Goal: Information Seeking & Learning: Learn about a topic

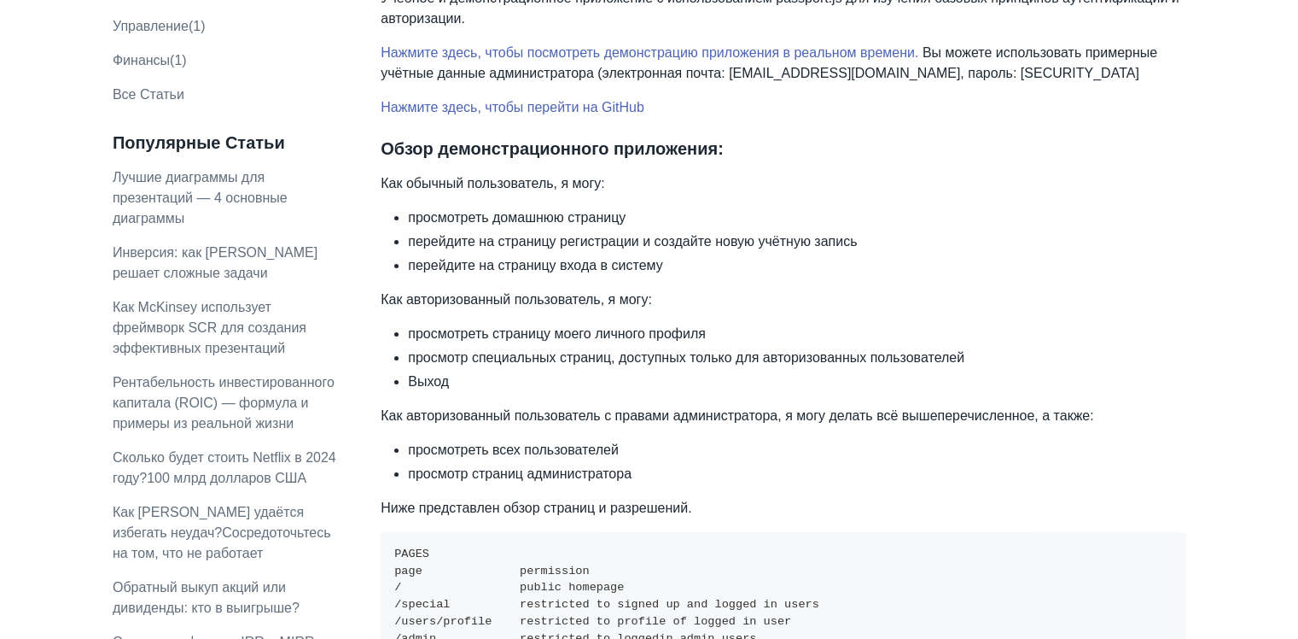
scroll to position [341, 0]
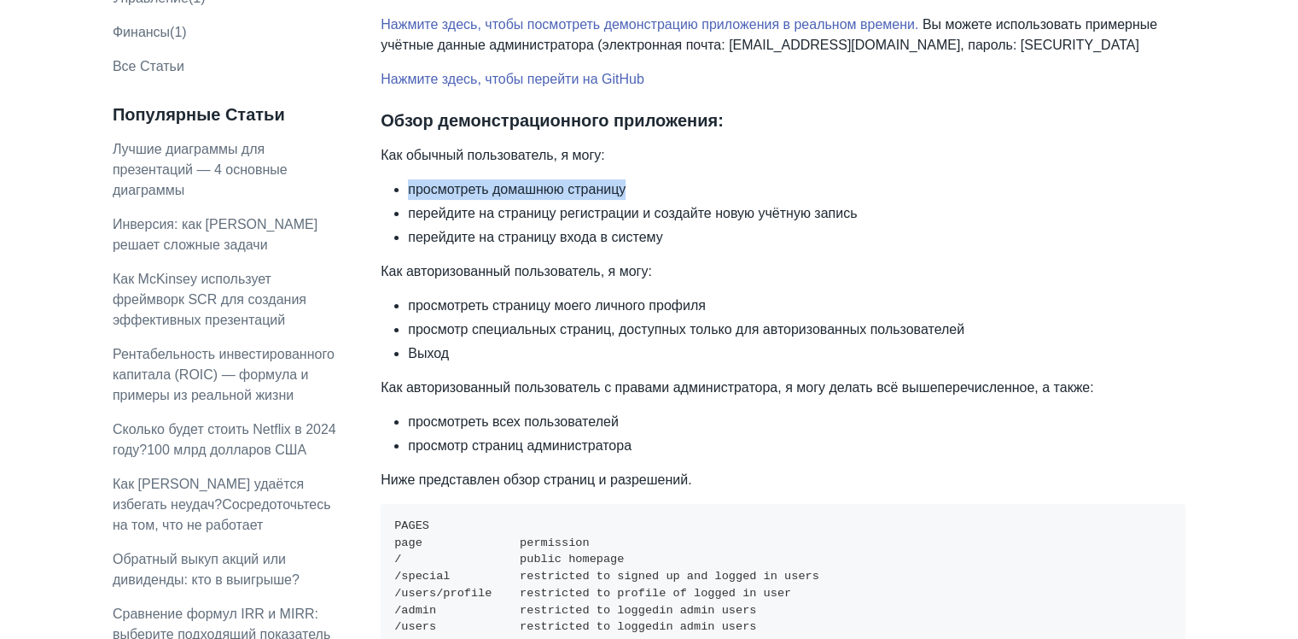
drag, startPoint x: 643, startPoint y: 190, endPoint x: 393, endPoint y: 174, distance: 250.6
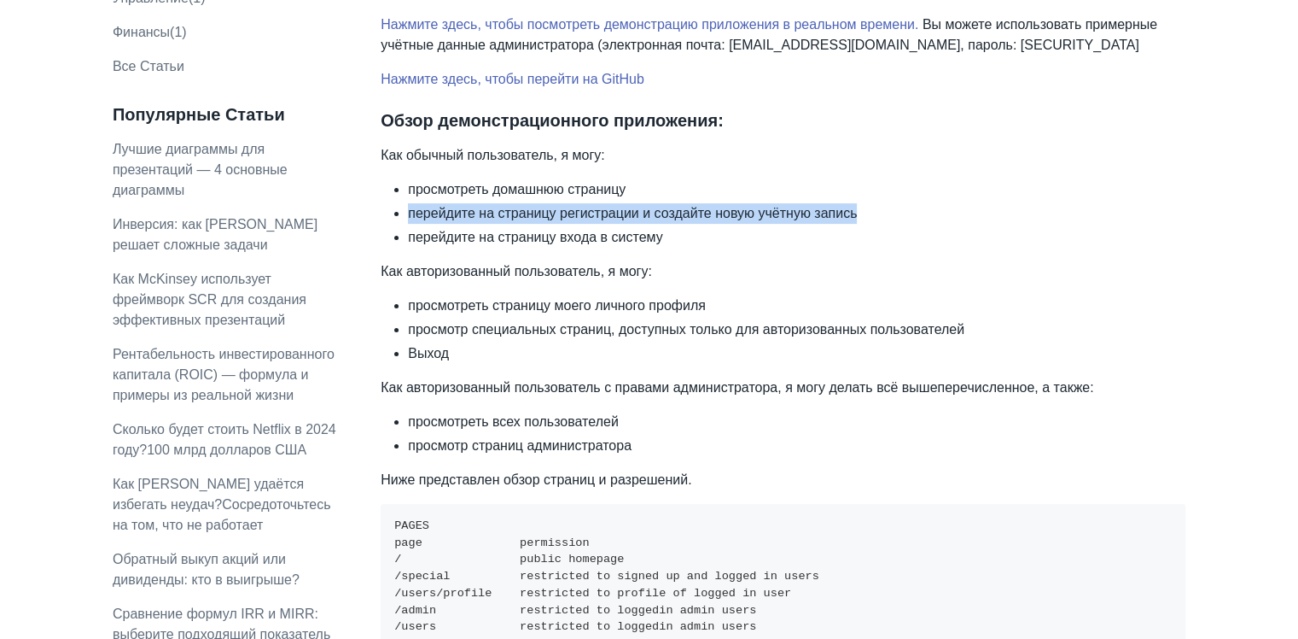
drag, startPoint x: 866, startPoint y: 213, endPoint x: 406, endPoint y: 205, distance: 460.2
click at [406, 205] on ul "просмотреть домашнюю страницу перейдите на страницу регистрации и создайте нову…" at bounding box center [783, 213] width 805 height 68
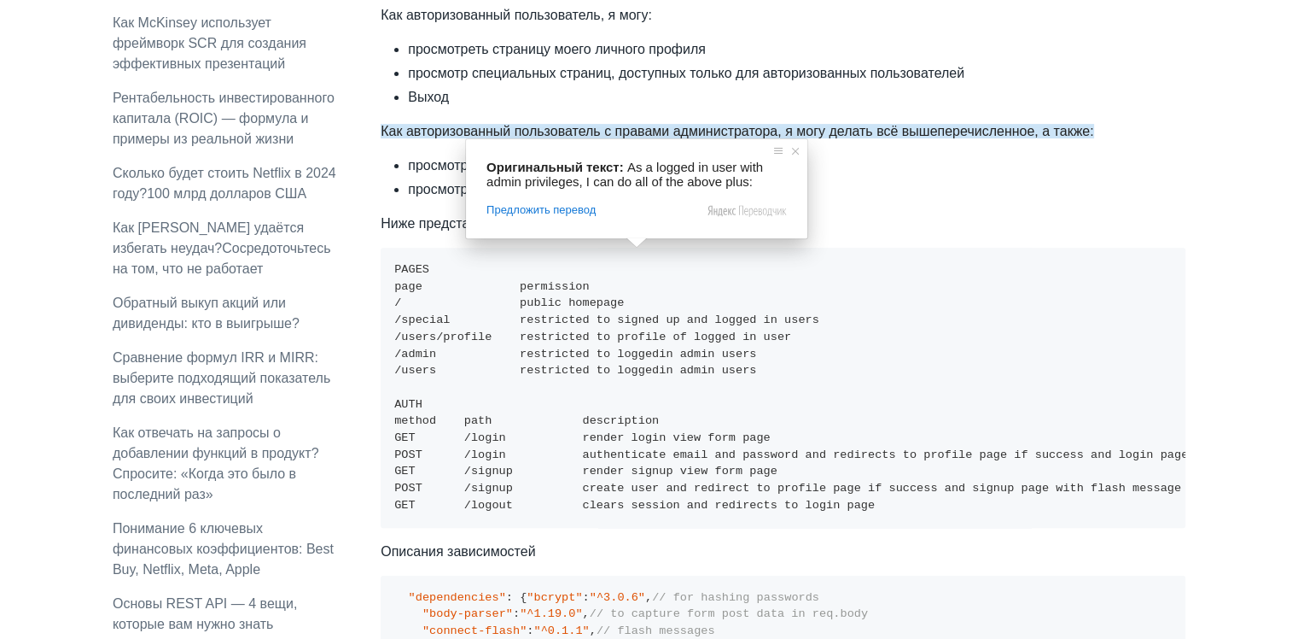
scroll to position [683, 0]
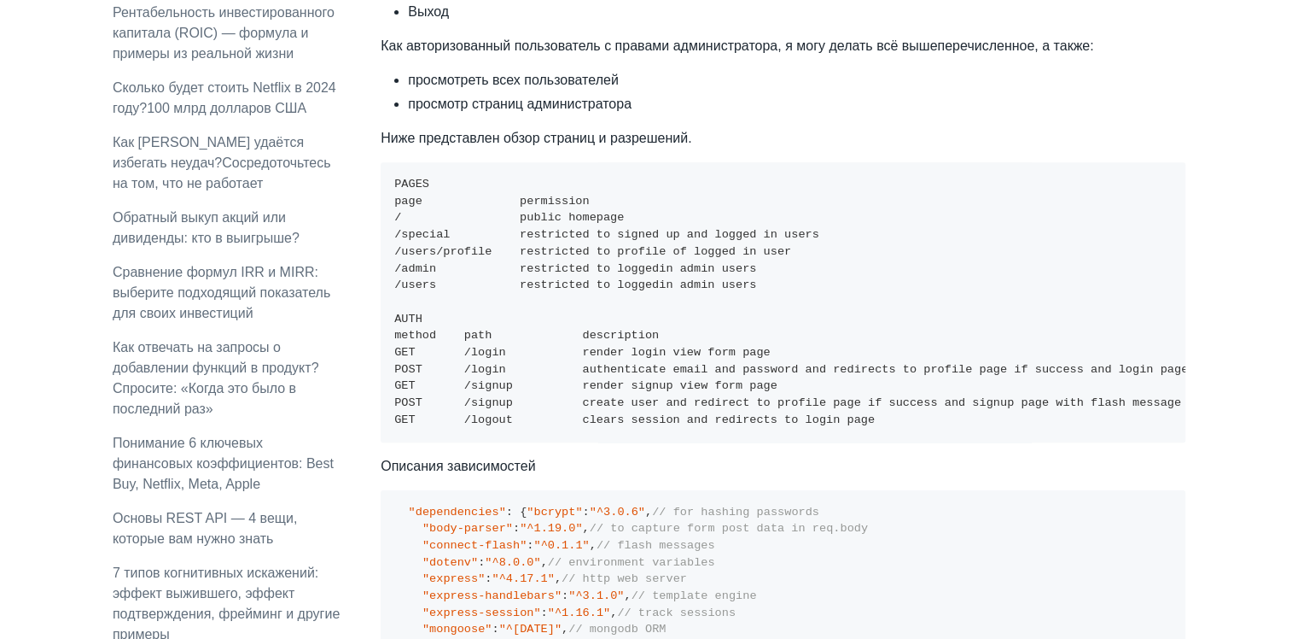
click at [942, 112] on li "просмотр страниц администратора" at bounding box center [797, 104] width 778 height 20
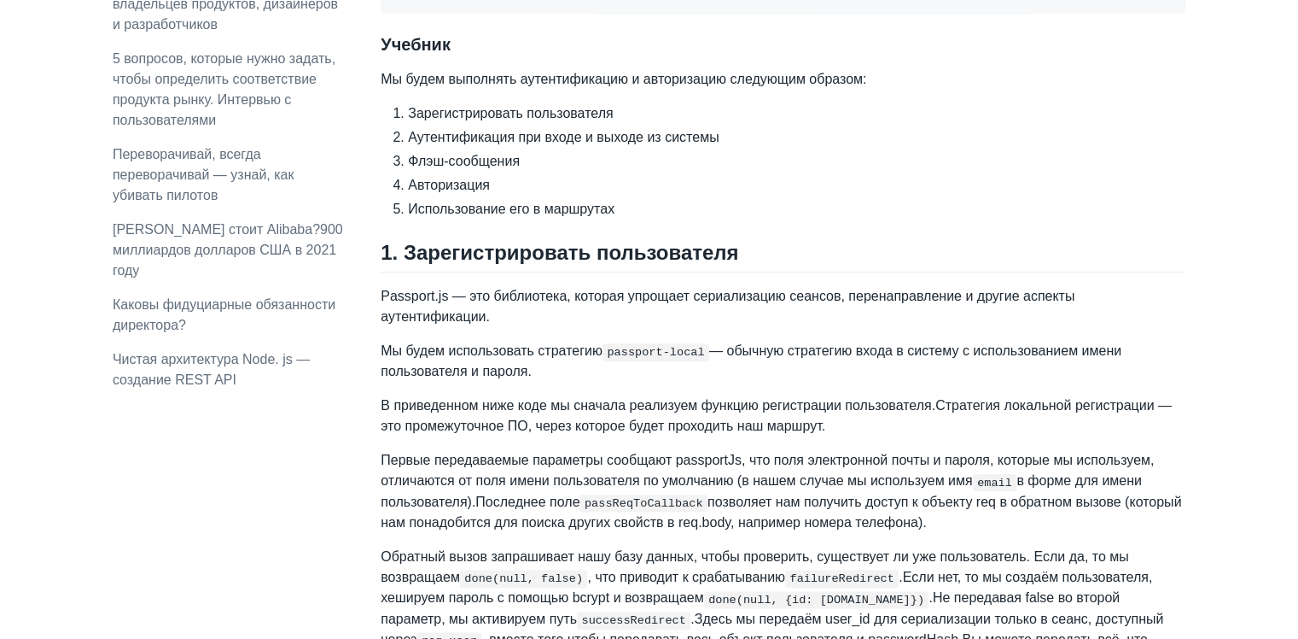
scroll to position [1963, 0]
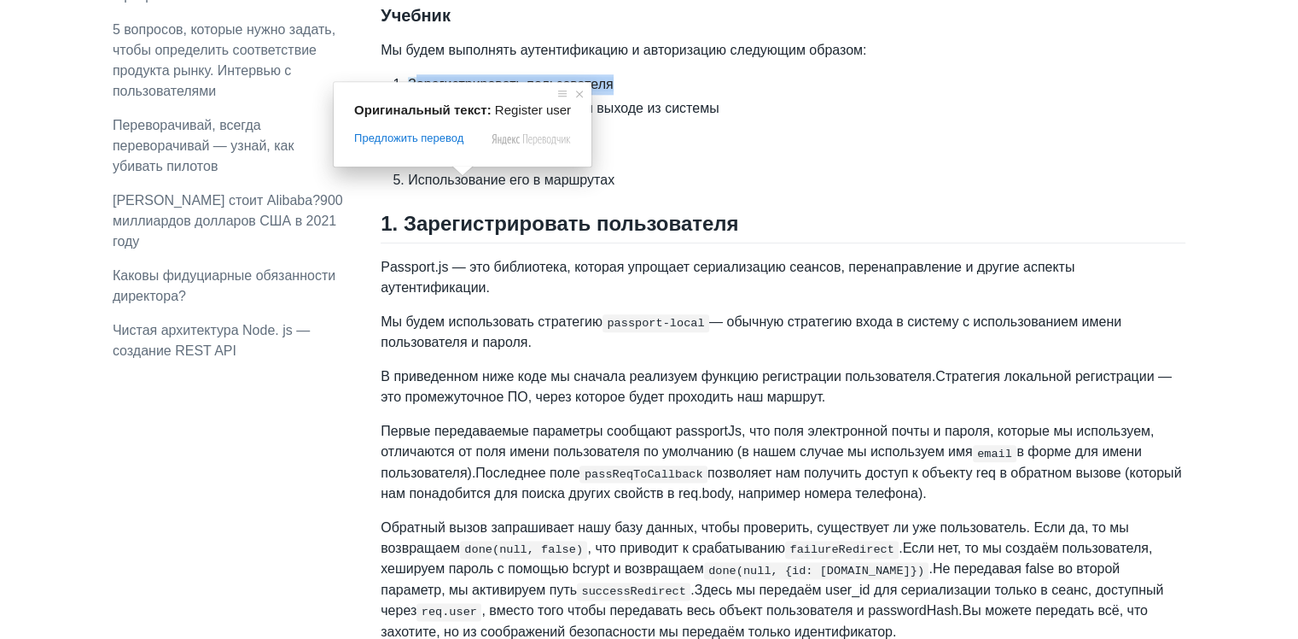
drag, startPoint x: 412, startPoint y: 182, endPoint x: 662, endPoint y: 174, distance: 250.2
click at [662, 95] on li "Зарегистрировать пользователя" at bounding box center [797, 84] width 778 height 20
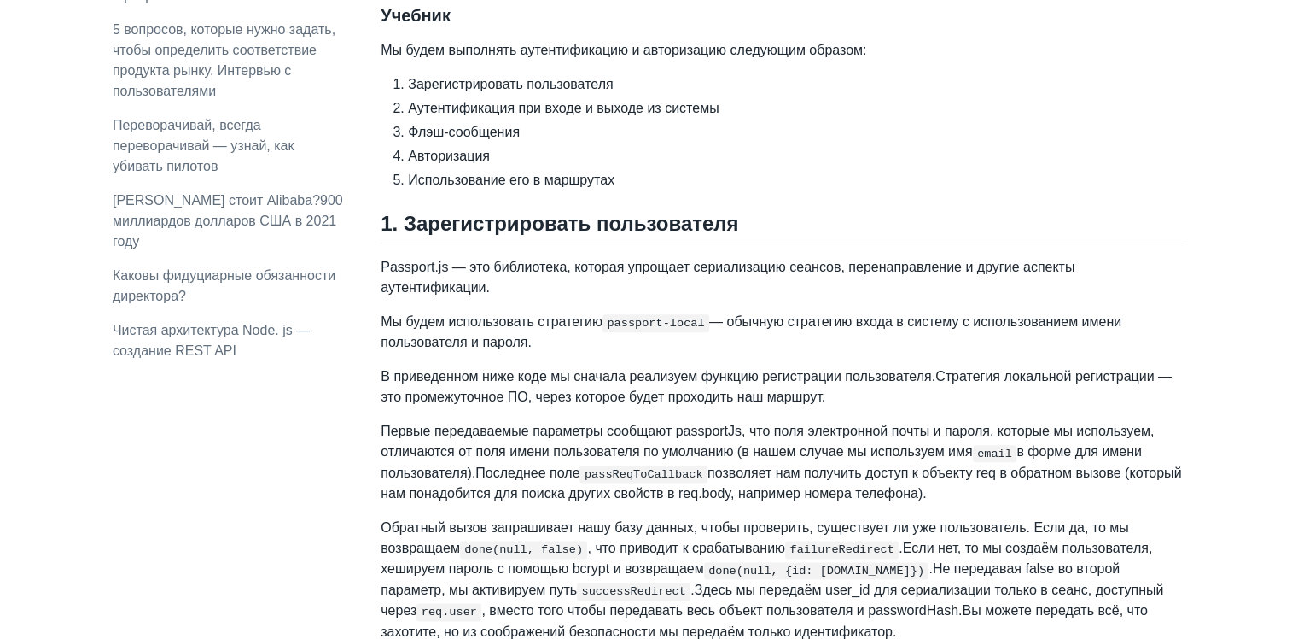
click at [751, 119] on li "Аутентификация при входе и выходе из системы" at bounding box center [797, 108] width 778 height 20
drag, startPoint x: 720, startPoint y: 203, endPoint x: 396, endPoint y: 200, distance: 324.4
click at [408, 119] on li "Аутентификация при входе и выходе из системы" at bounding box center [797, 108] width 778 height 20
click at [671, 143] on li "Флэш-сообщения" at bounding box center [797, 132] width 778 height 20
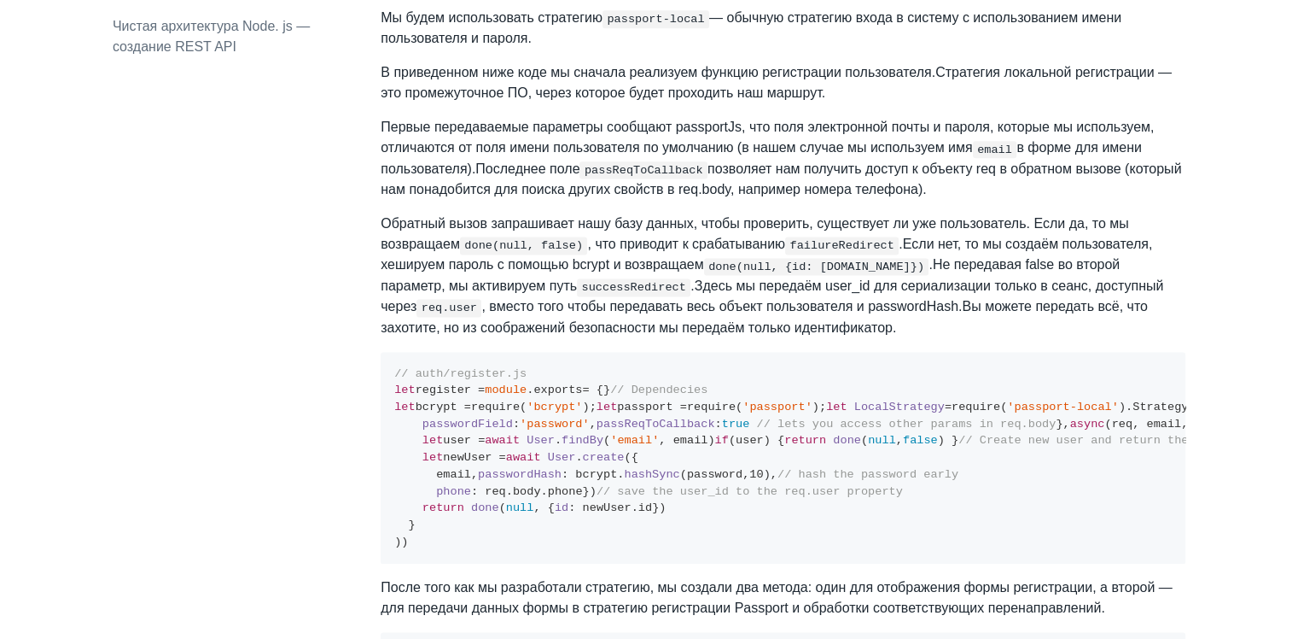
scroll to position [2305, 0]
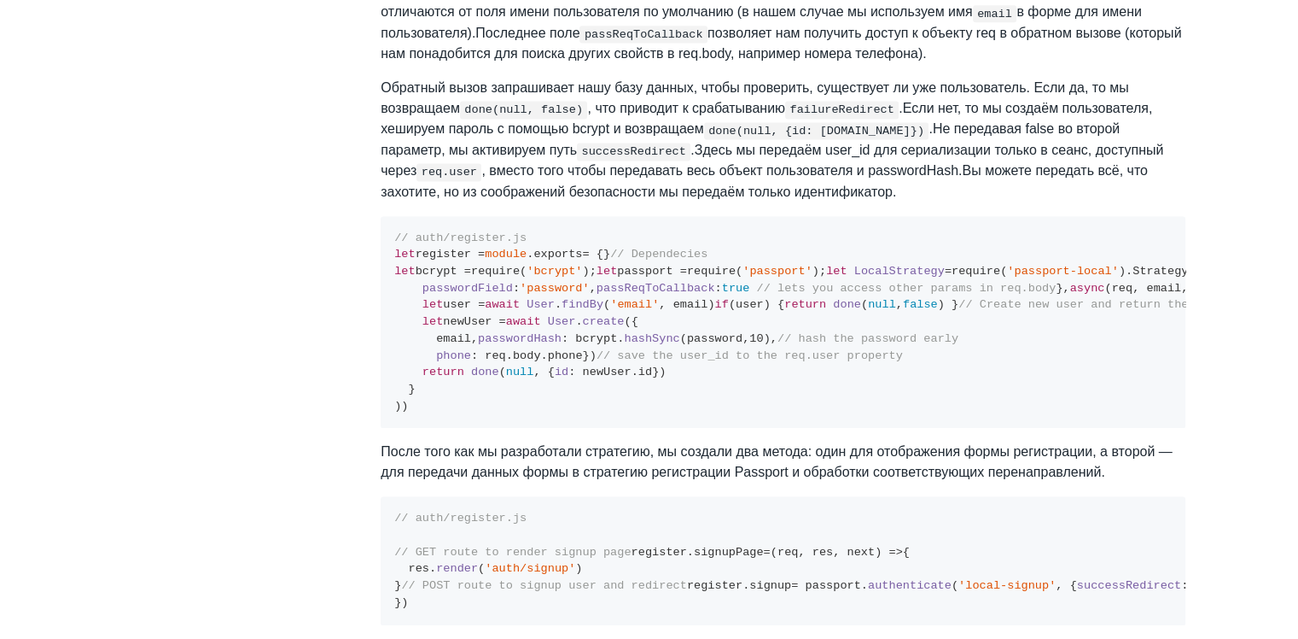
scroll to position [2390, 0]
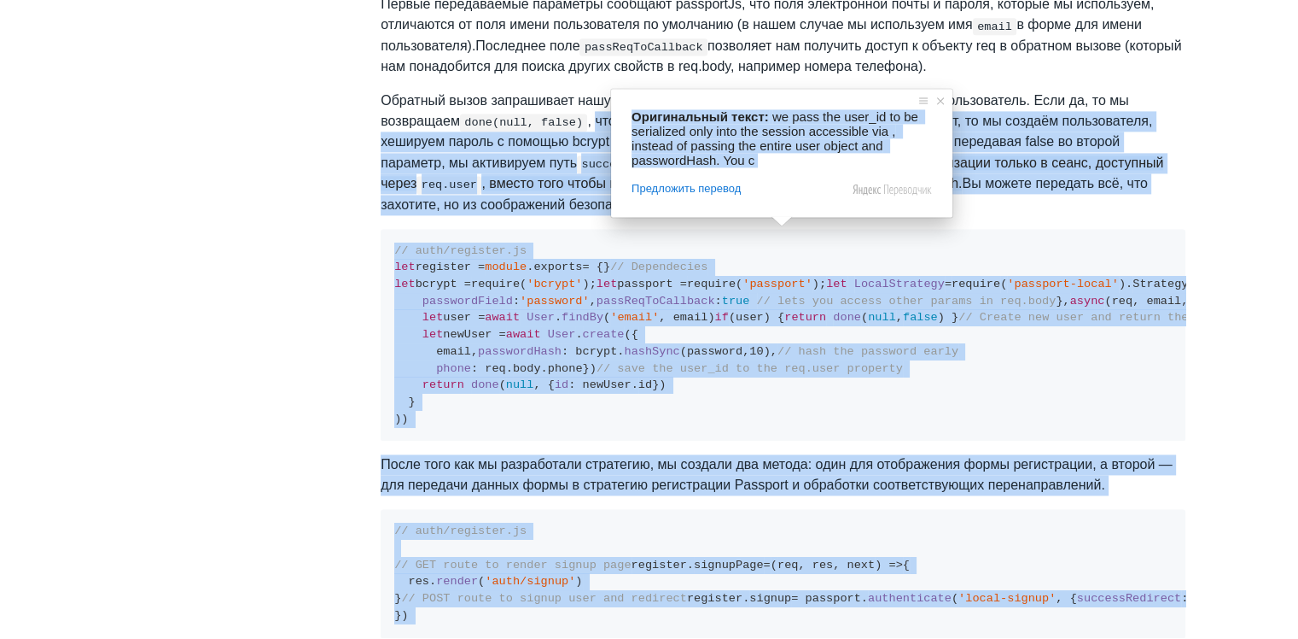
drag, startPoint x: 588, startPoint y: 198, endPoint x: 774, endPoint y: 213, distance: 186.7
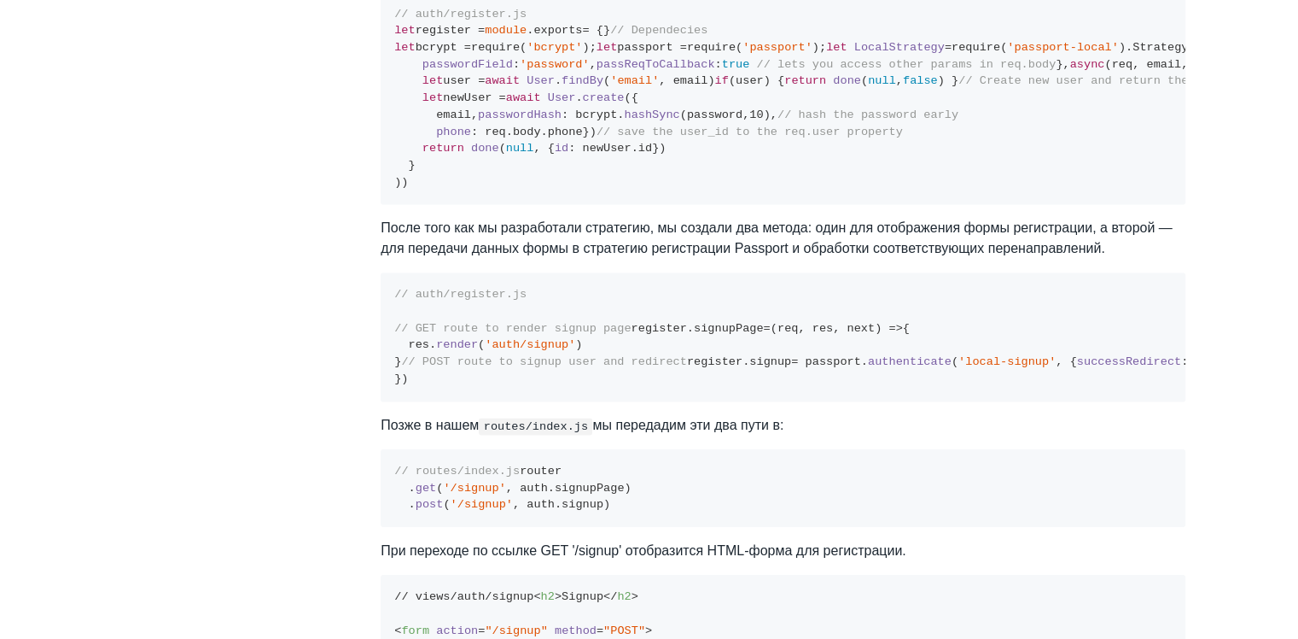
scroll to position [2646, 0]
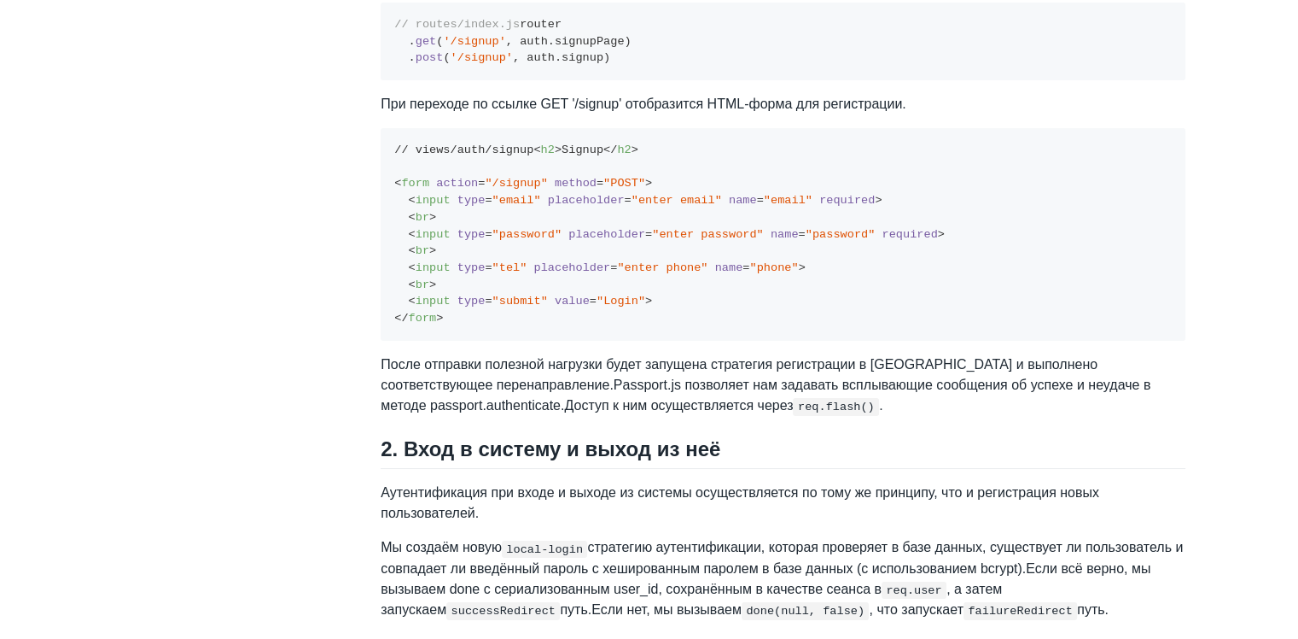
scroll to position [3158, 0]
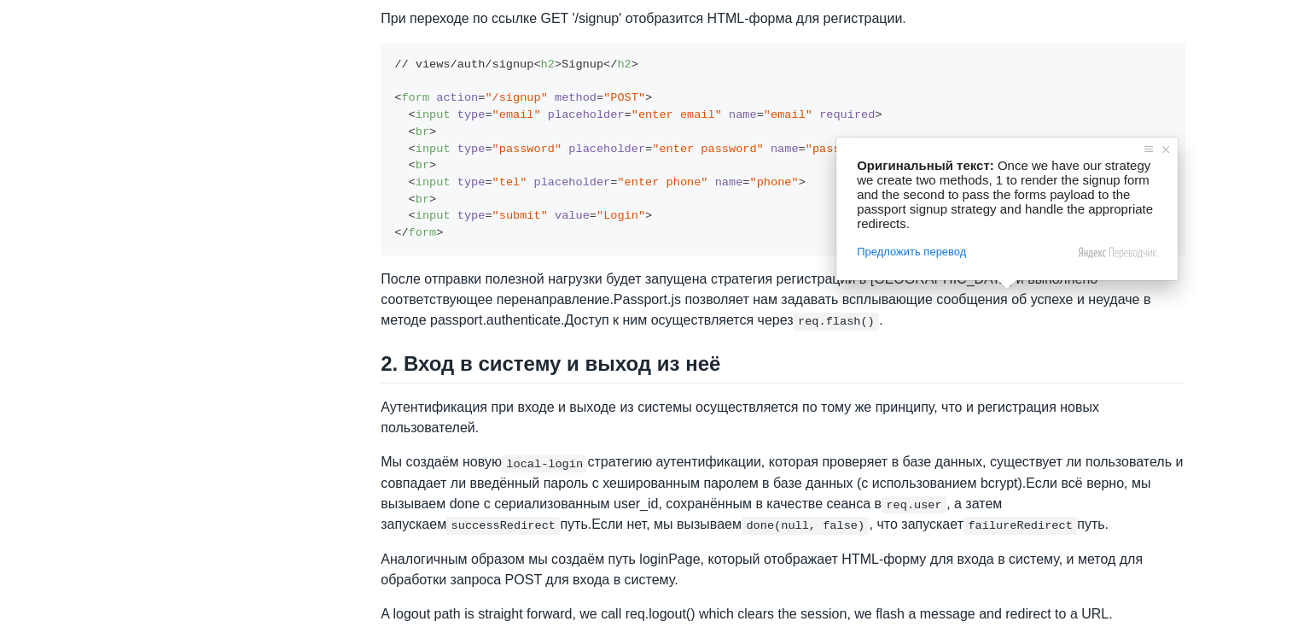
click at [1200, 124] on div "[PERSON_NAME] стартапа Подписка Статьи Поиск О нас Подписка Темы продукт (28) ф…" at bounding box center [649, 311] width 1263 height 6923
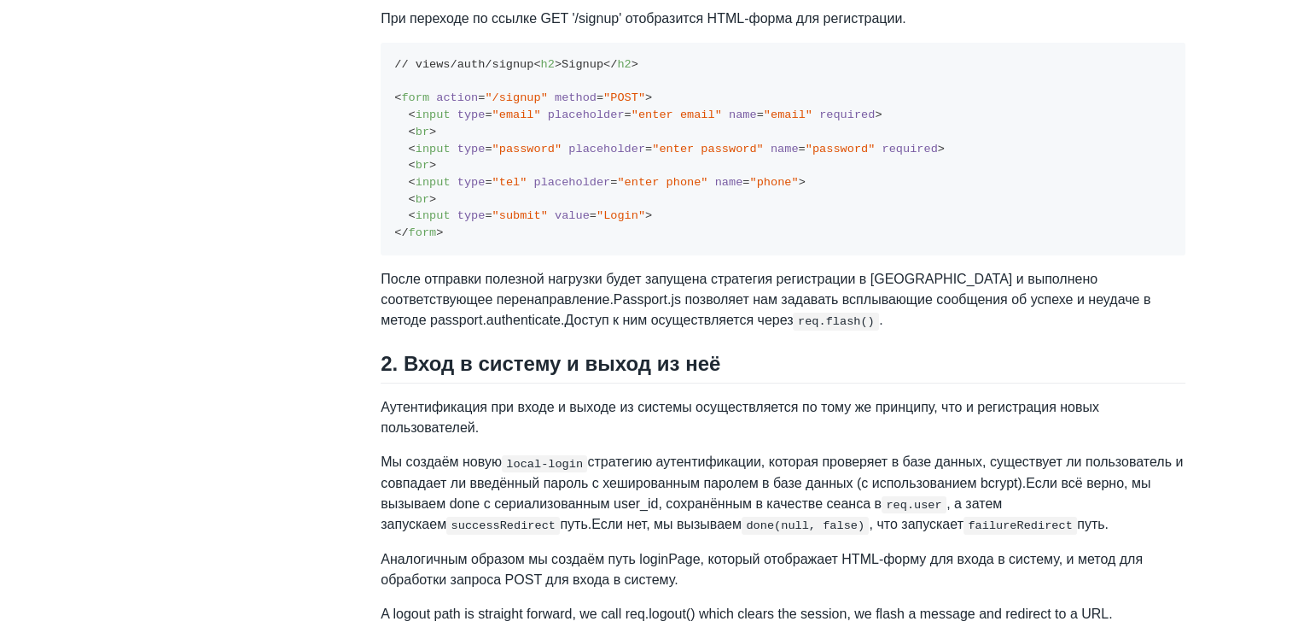
scroll to position [3244, 0]
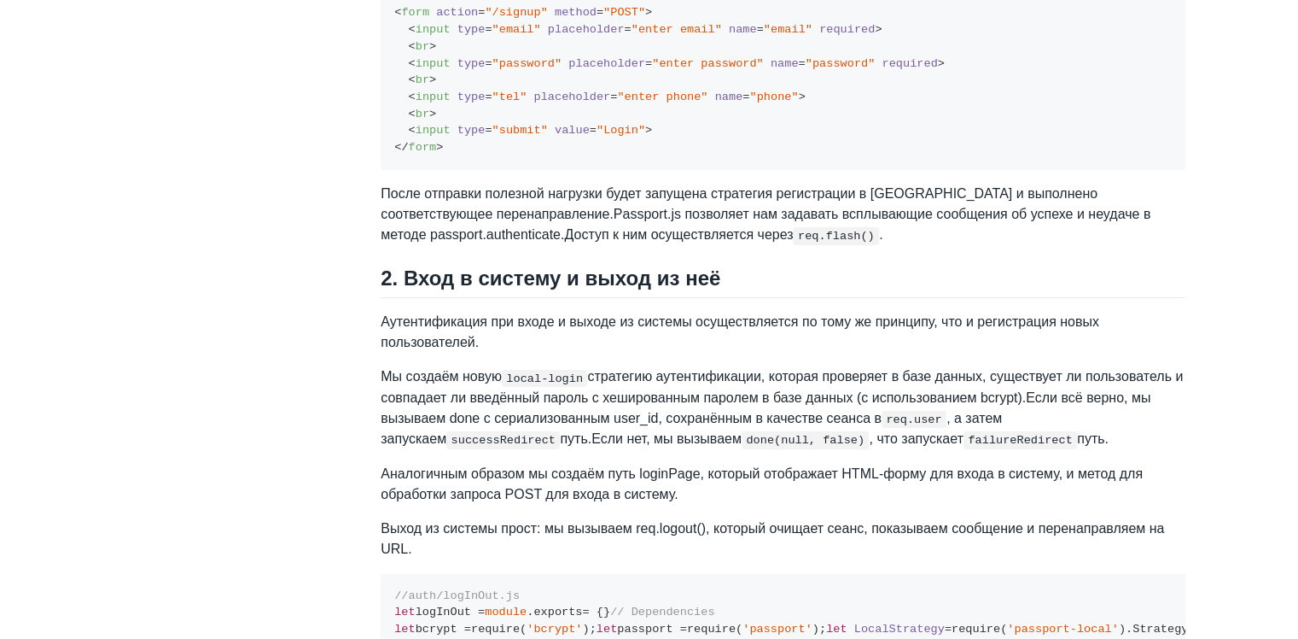
drag, startPoint x: 413, startPoint y: 123, endPoint x: 617, endPoint y: 122, distance: 204.0
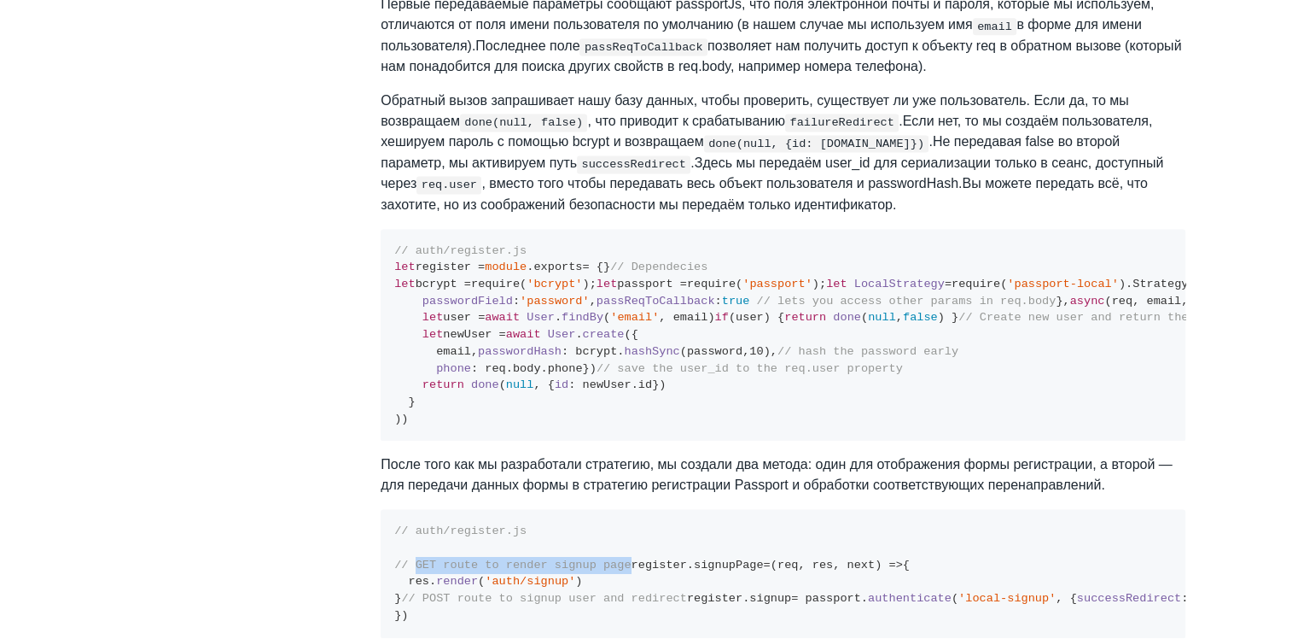
scroll to position [2305, 0]
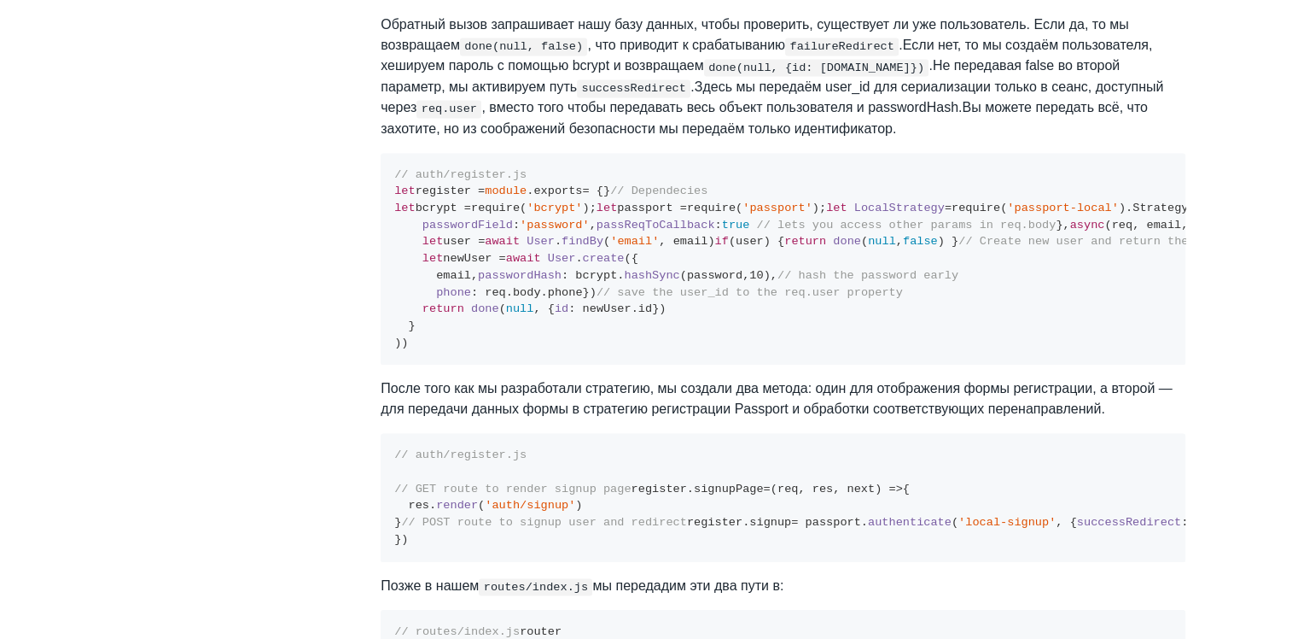
scroll to position [2476, 0]
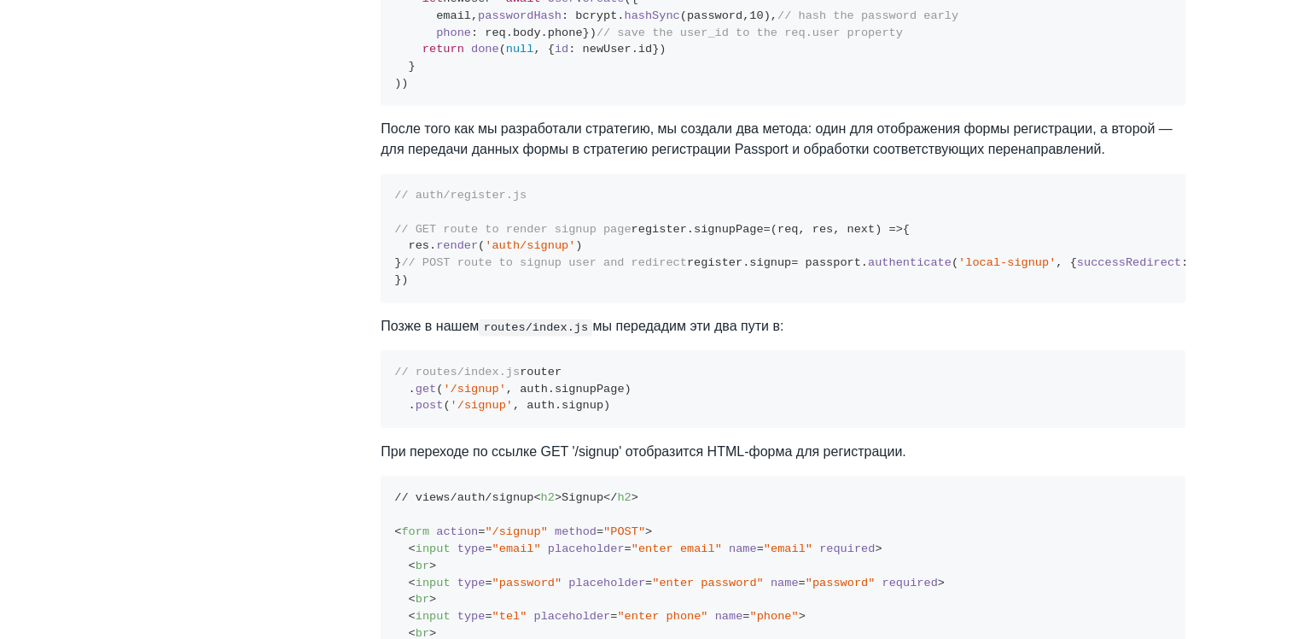
scroll to position [2732, 0]
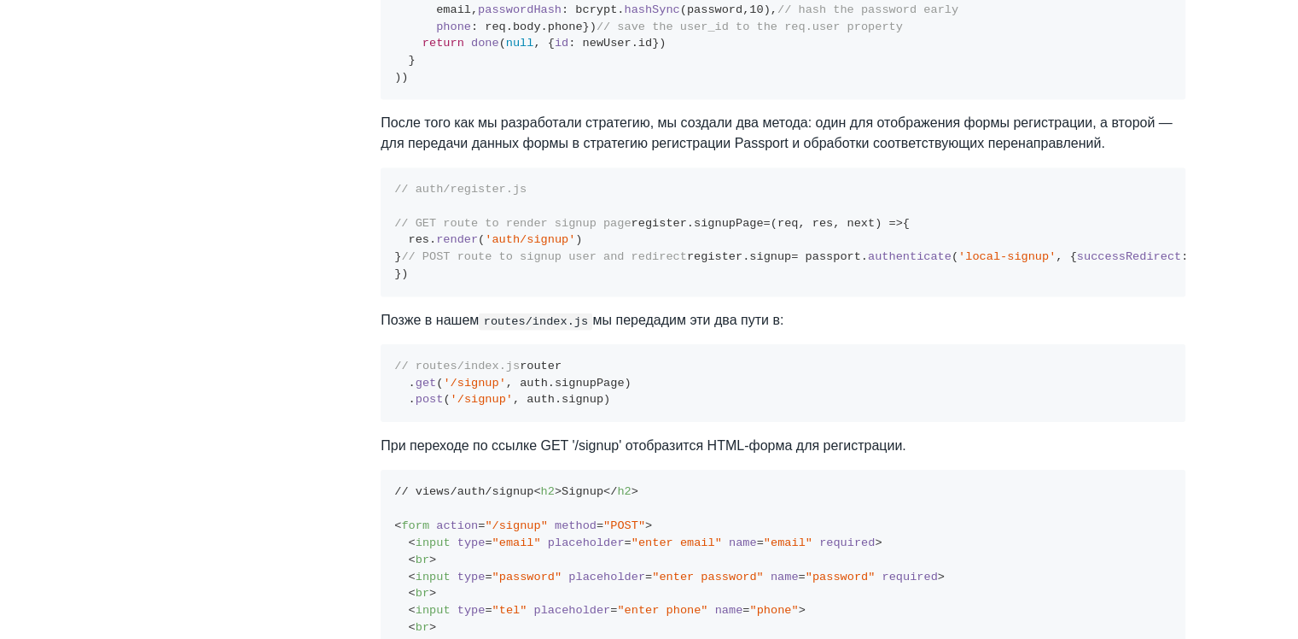
drag, startPoint x: 618, startPoint y: 62, endPoint x: 376, endPoint y: 63, distance: 242.4
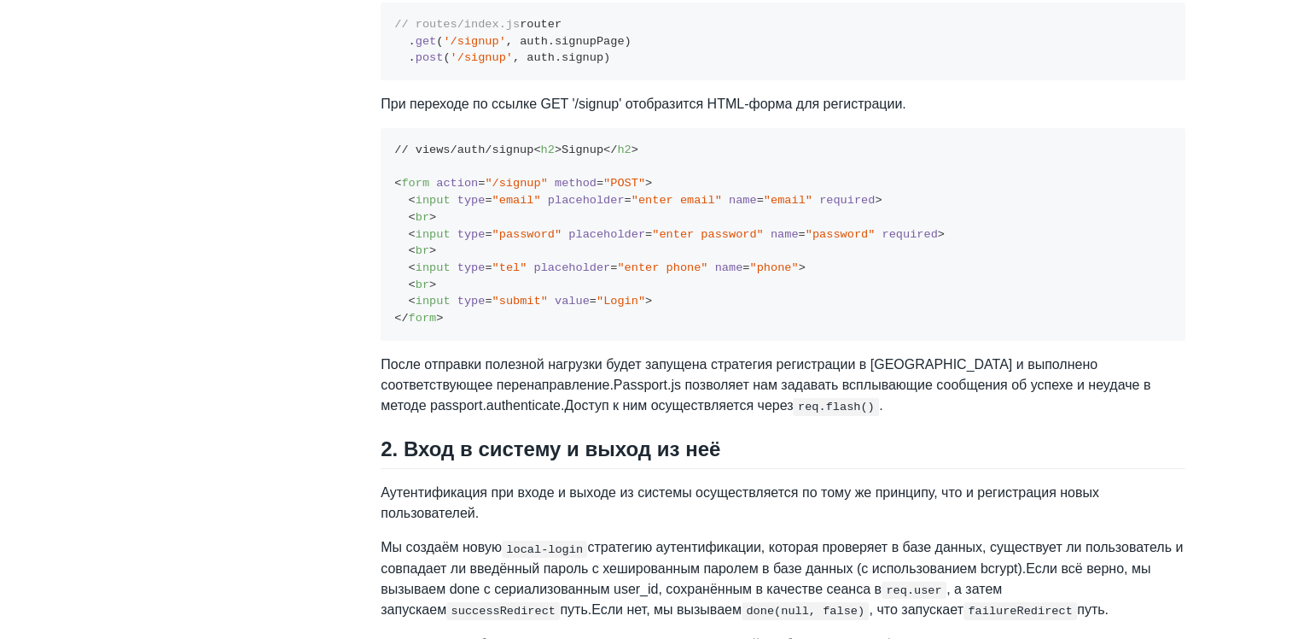
scroll to position [3158, 0]
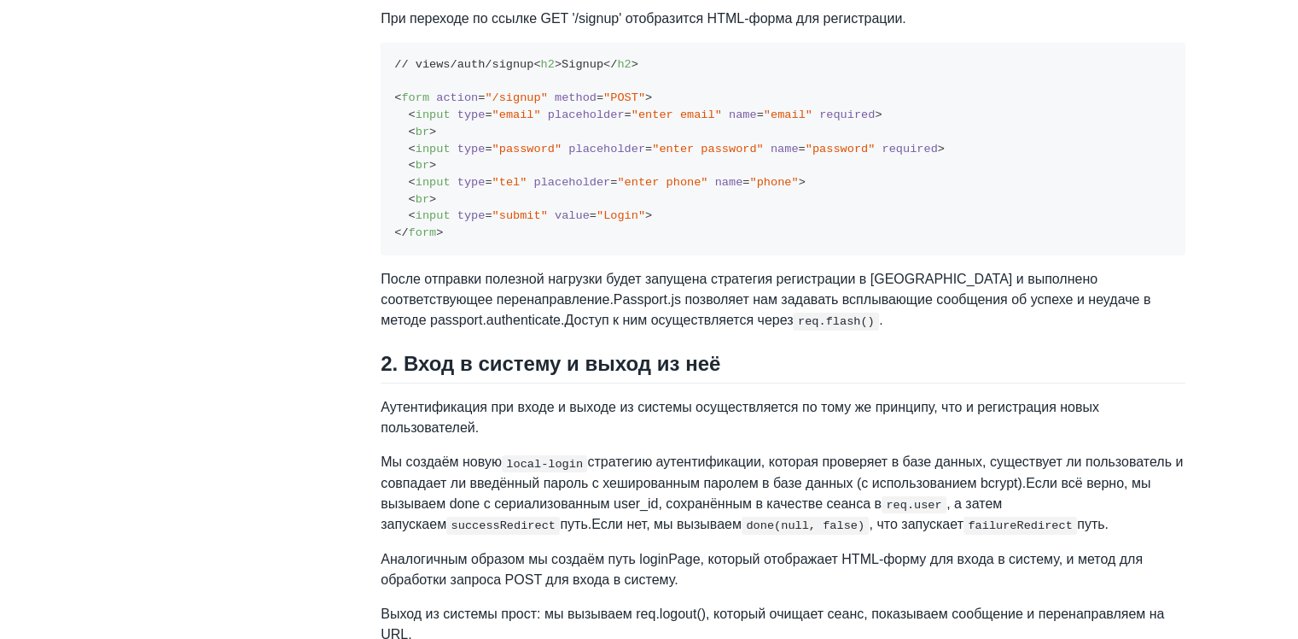
click at [1253, 202] on div "[PERSON_NAME] стартапа Подписка Статьи Поиск О нас Подписка Темы продукт (28) ф…" at bounding box center [649, 322] width 1263 height 6944
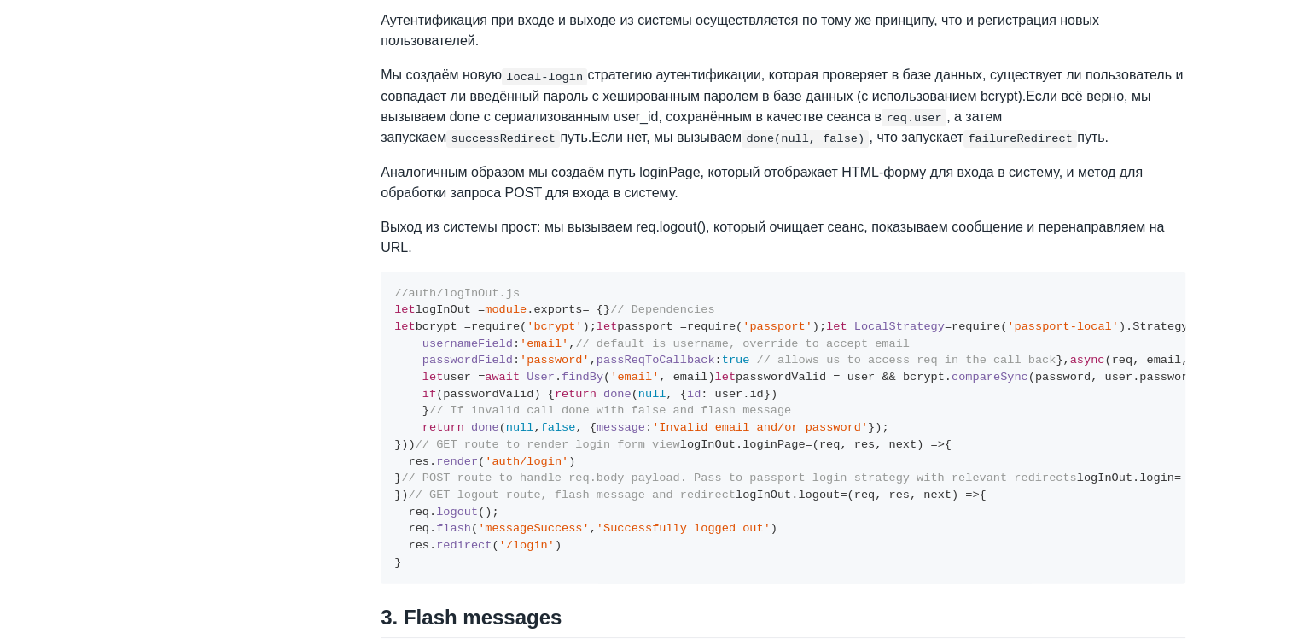
scroll to position [3585, 0]
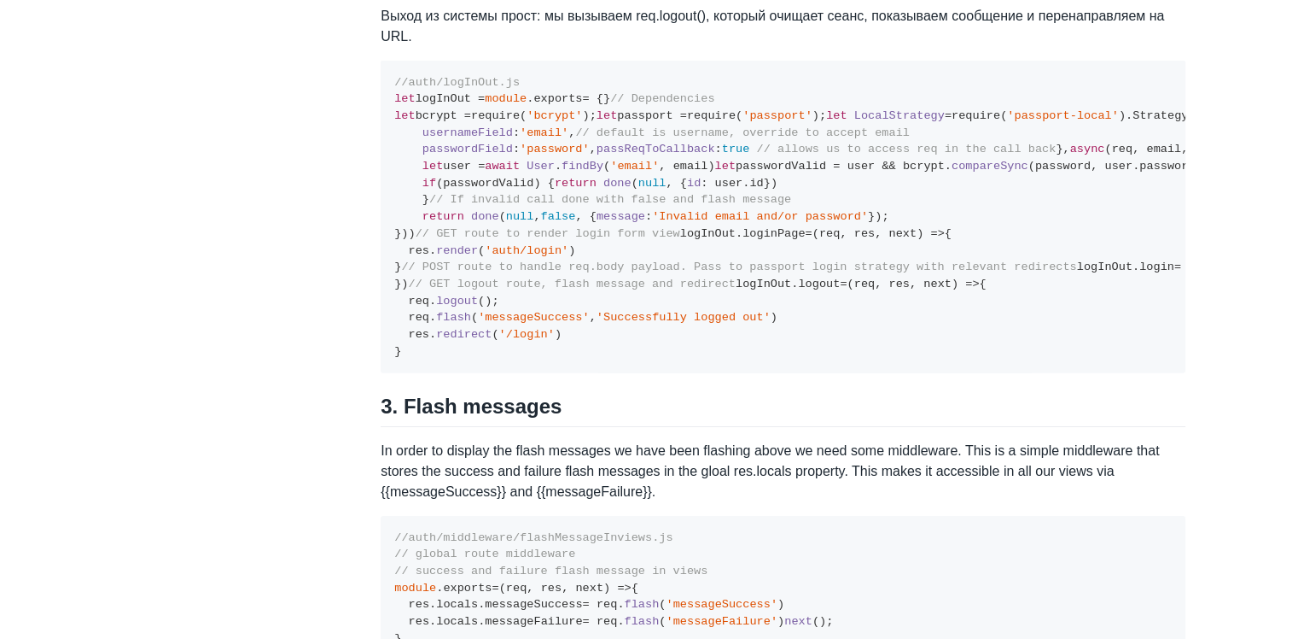
scroll to position [3927, 0]
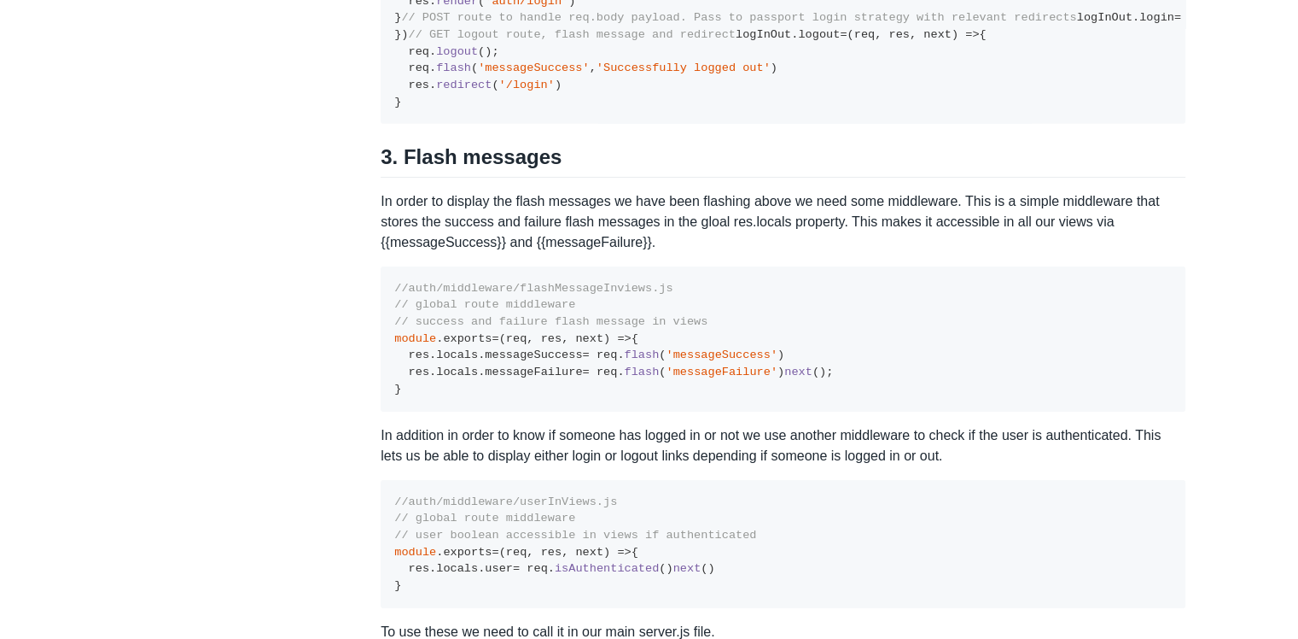
scroll to position [4097, 0]
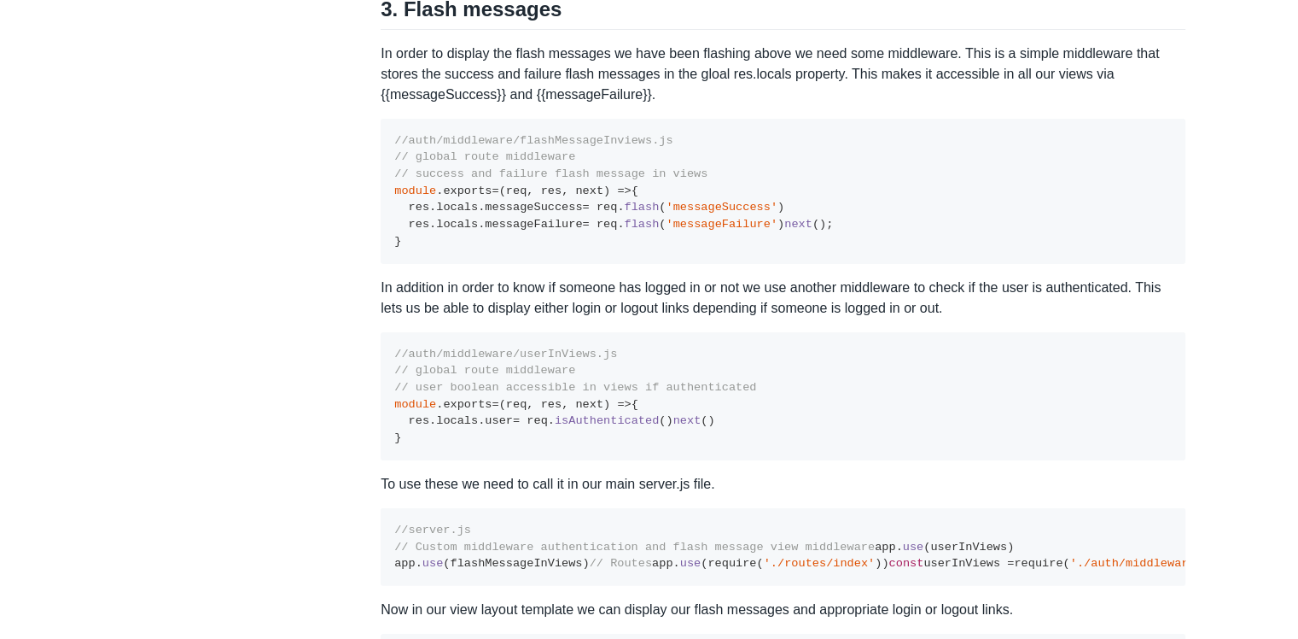
scroll to position [4183, 0]
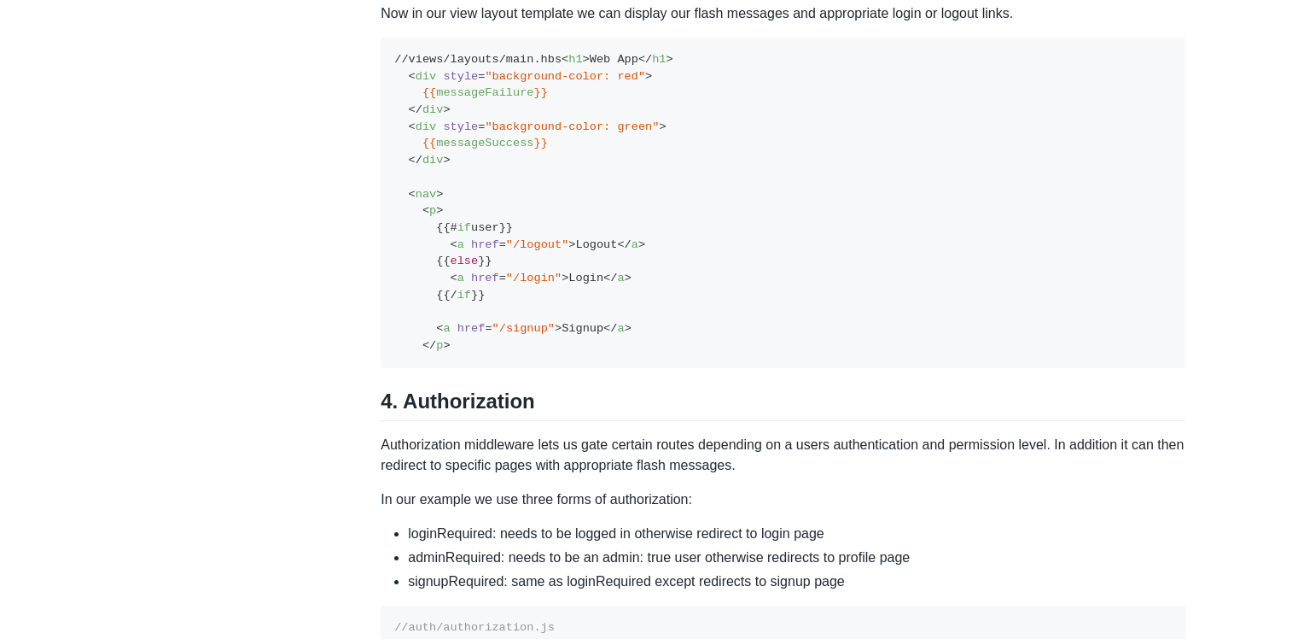
scroll to position [4780, 0]
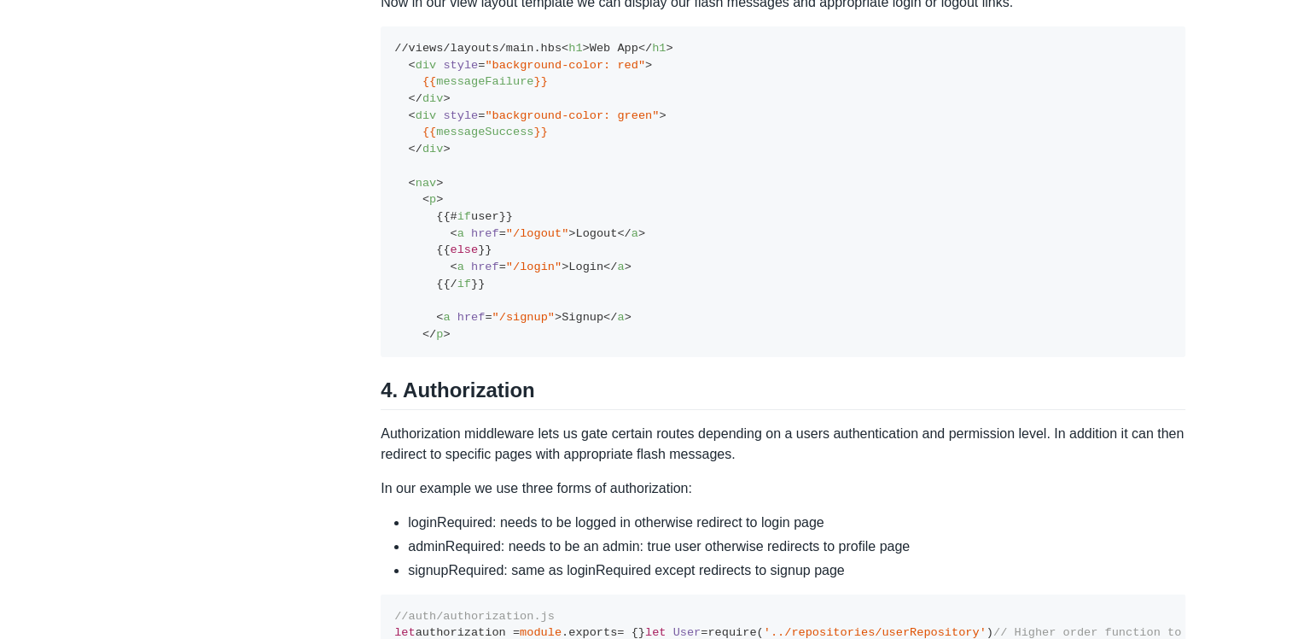
drag, startPoint x: 393, startPoint y: 341, endPoint x: 586, endPoint y: 359, distance: 193.8
drag, startPoint x: 573, startPoint y: 365, endPoint x: 382, endPoint y: 345, distance: 191.5
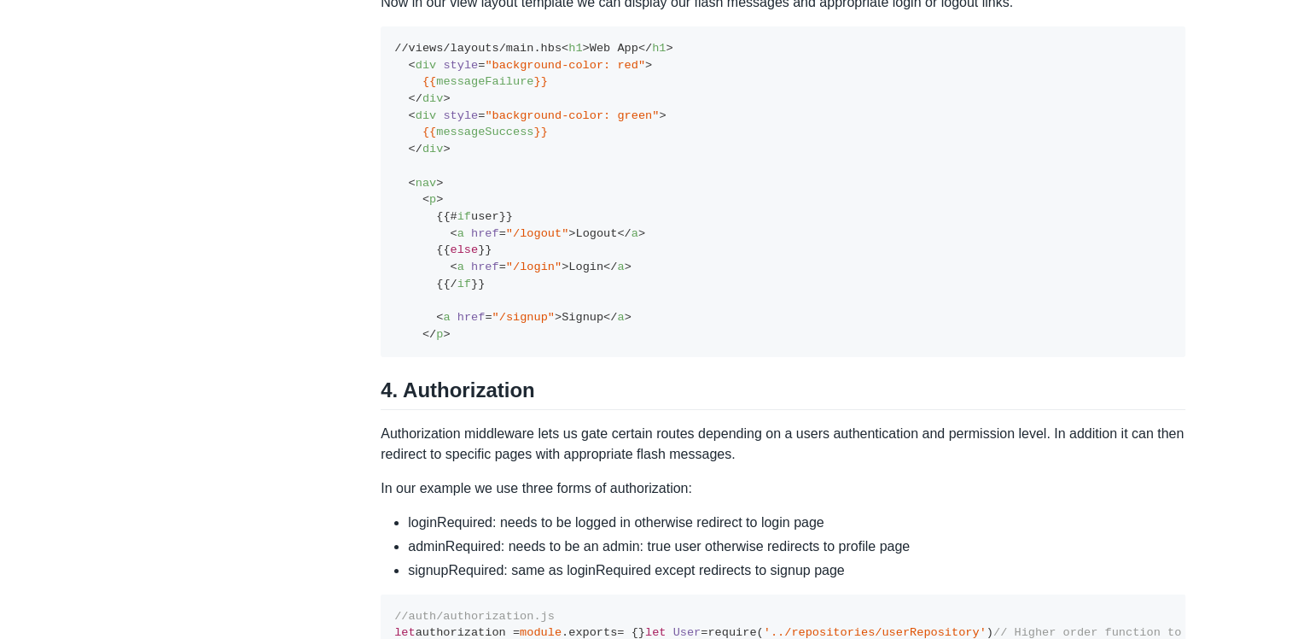
drag, startPoint x: 413, startPoint y: 377, endPoint x: 390, endPoint y: 342, distance: 41.9
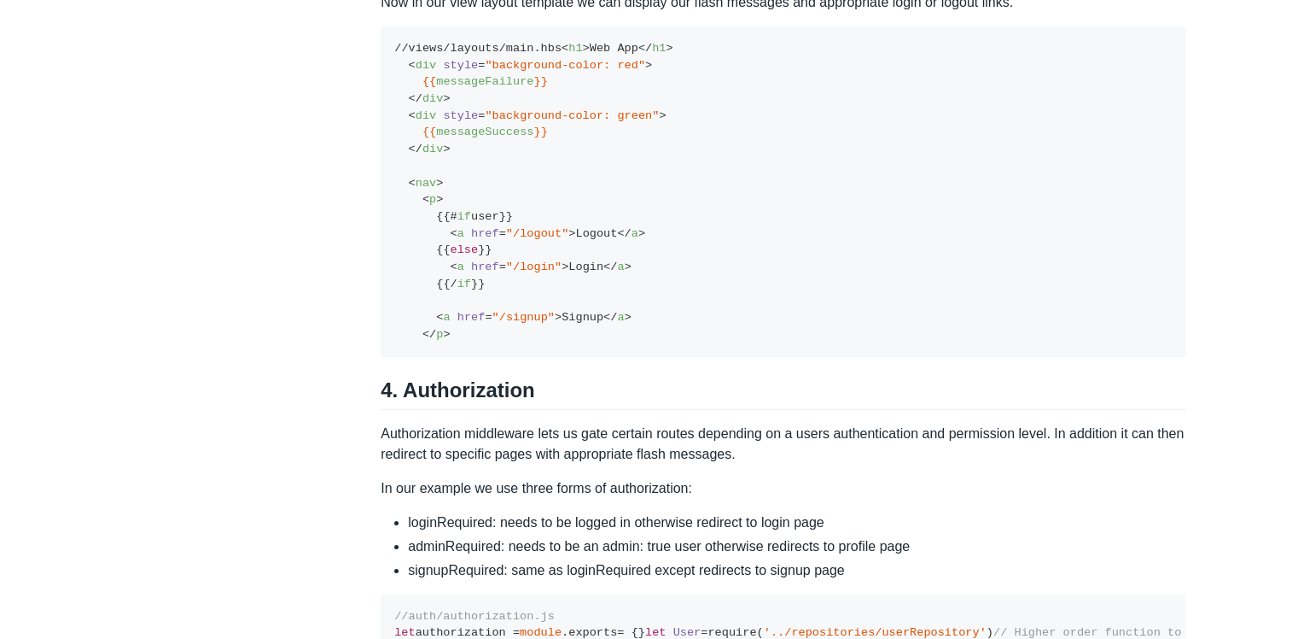
drag, startPoint x: 420, startPoint y: 382, endPoint x: 387, endPoint y: 341, distance: 52.8
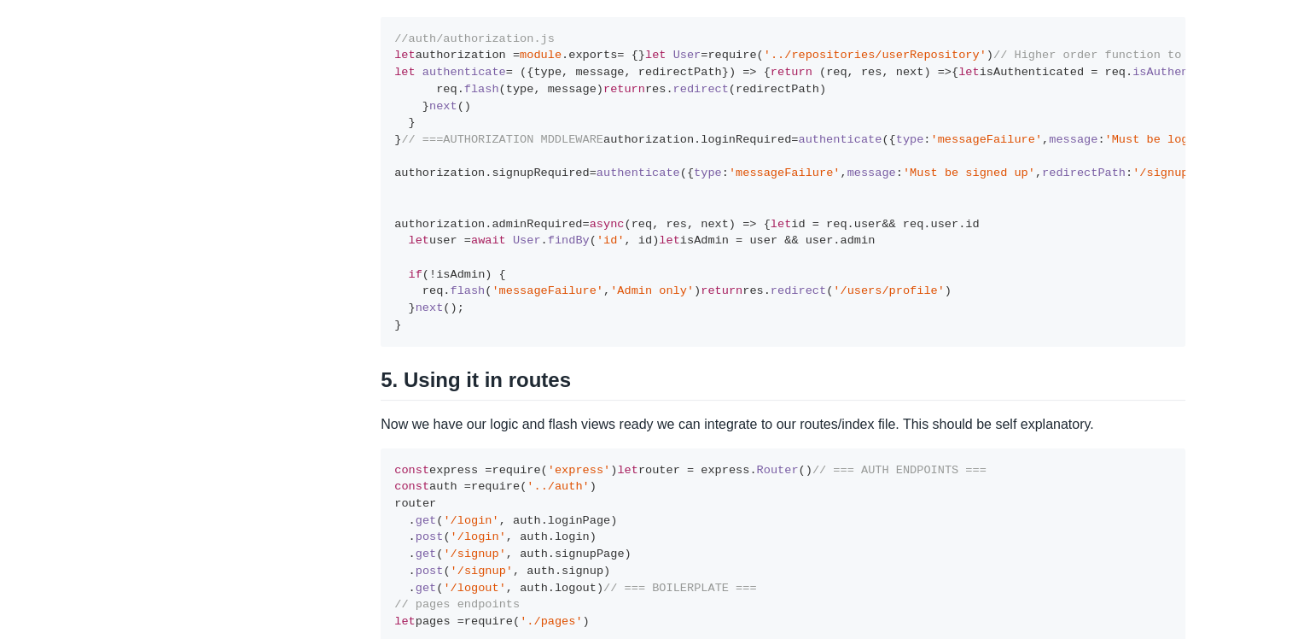
scroll to position [5463, 0]
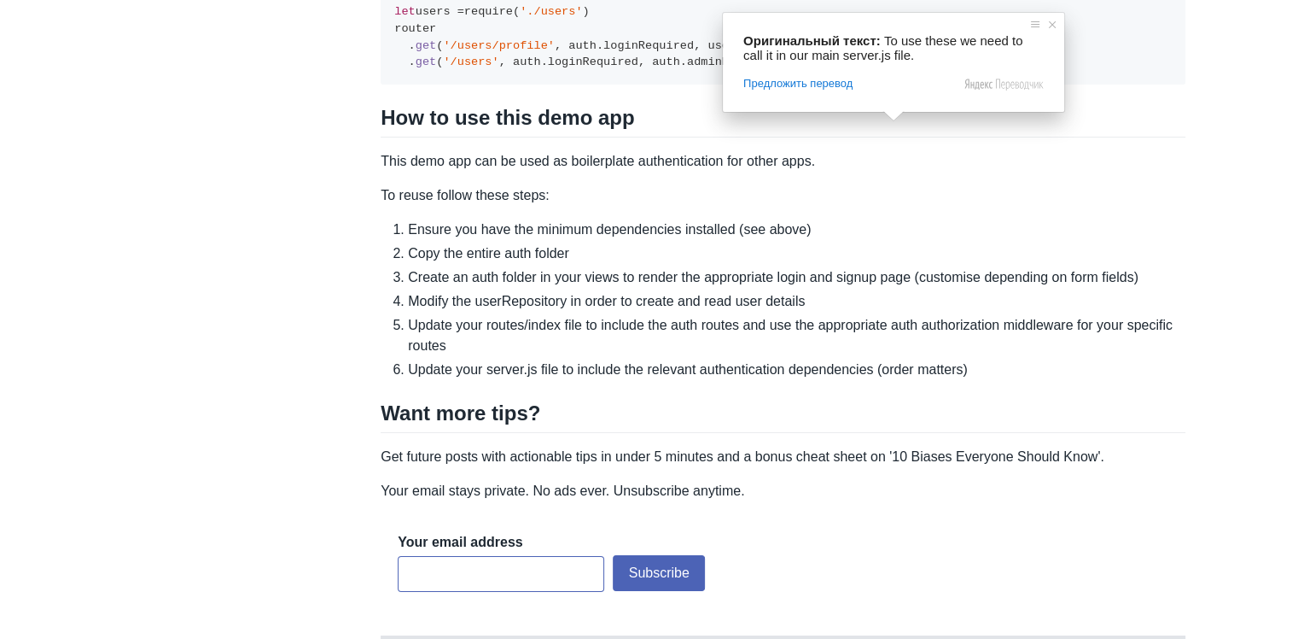
scroll to position [6146, 0]
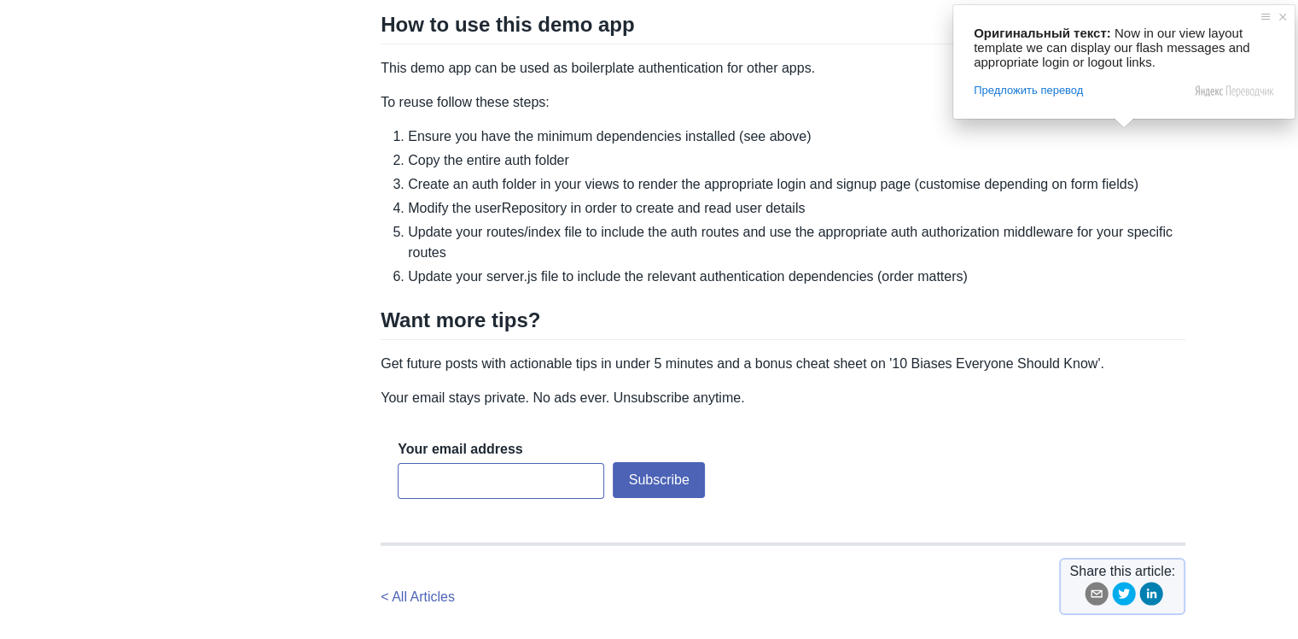
scroll to position [6232, 0]
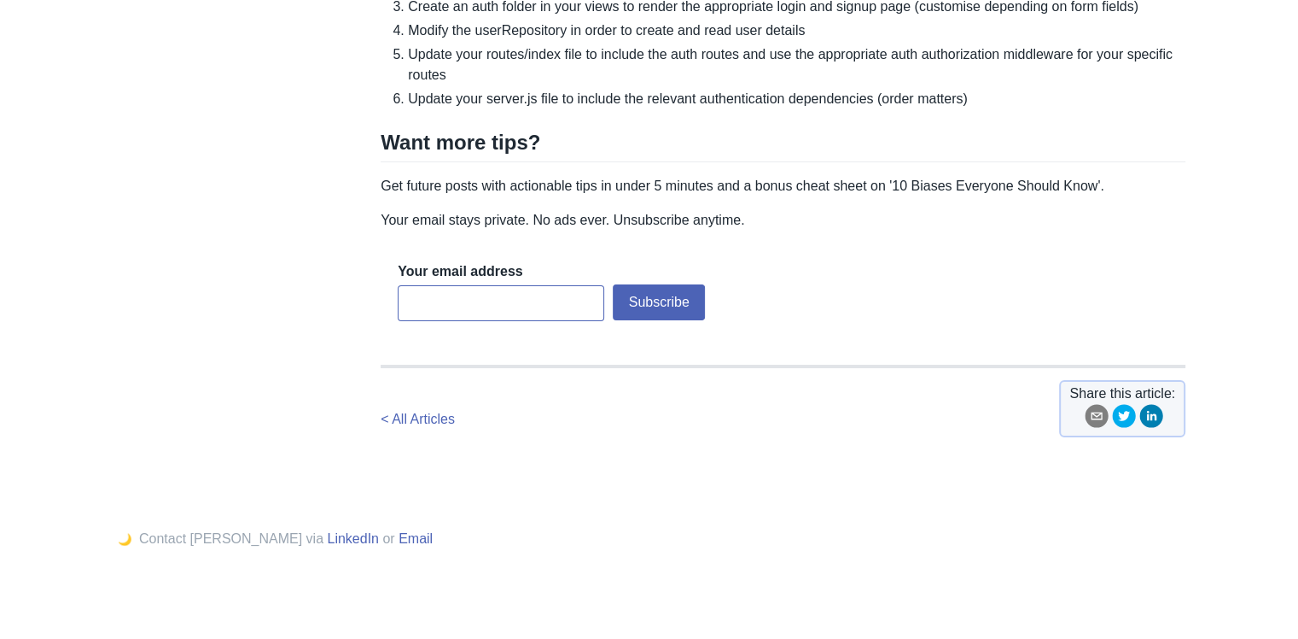
scroll to position [6744, 0]
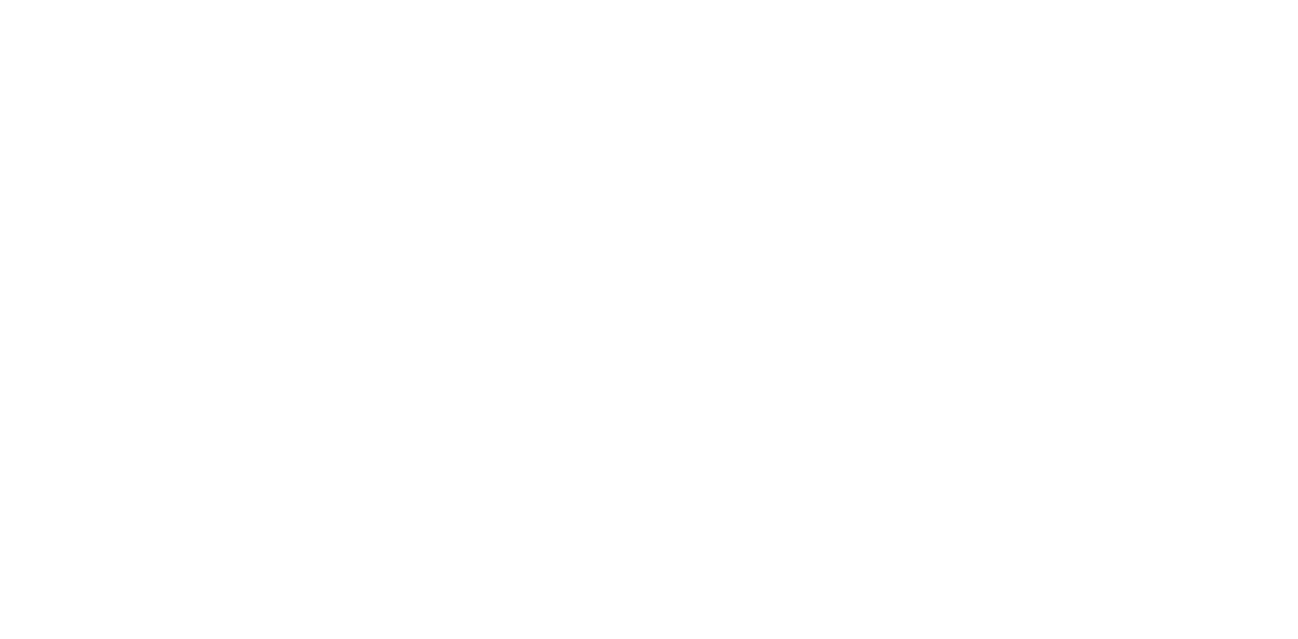
scroll to position [7834, 0]
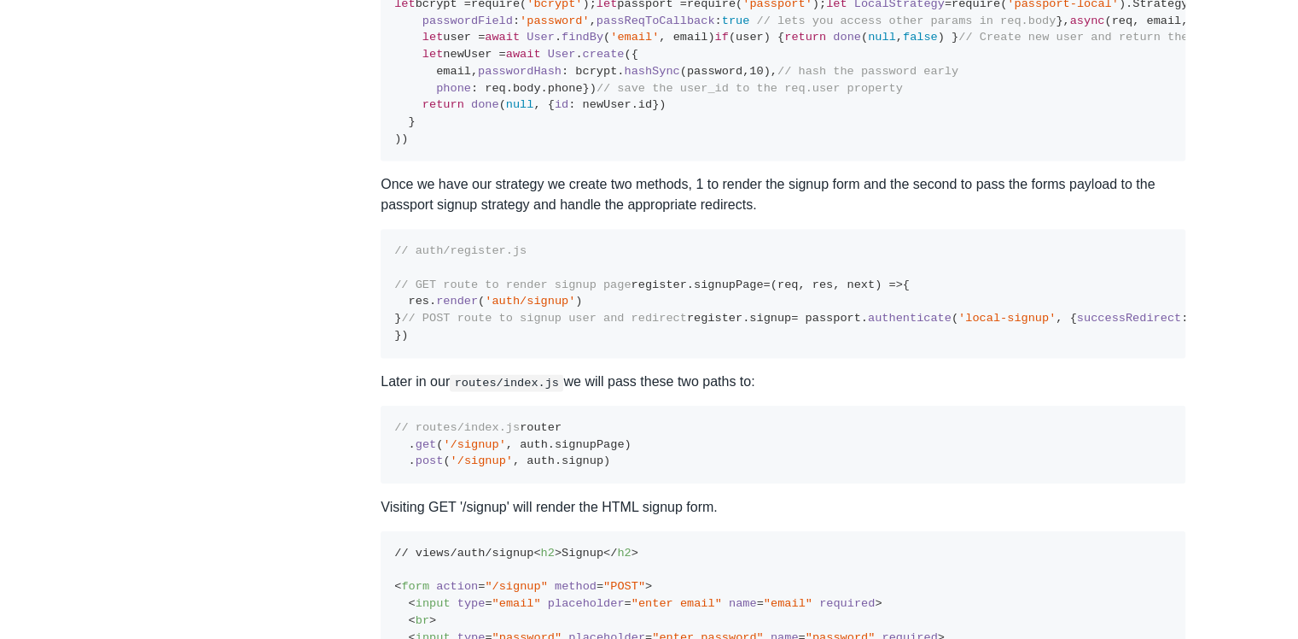
scroll to position [2657, 0]
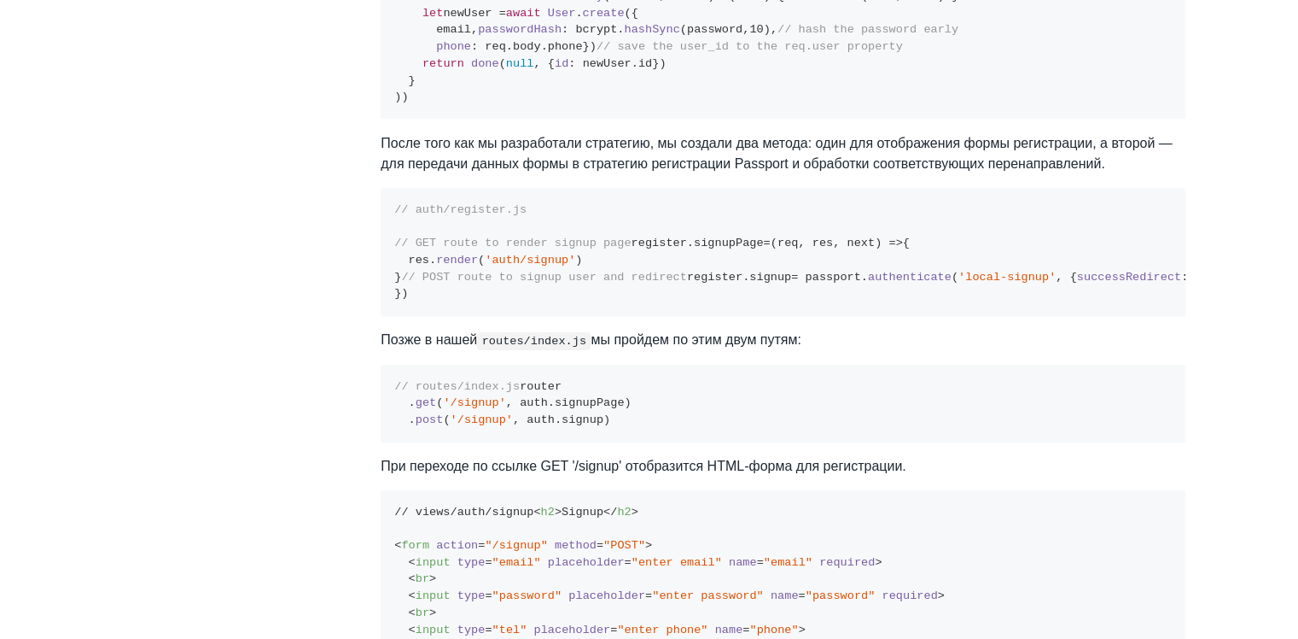
click at [1002, 120] on pre "// auth/register.js let register = module . exports = {} // Dependecies let bcr…" at bounding box center [783, 13] width 805 height 213
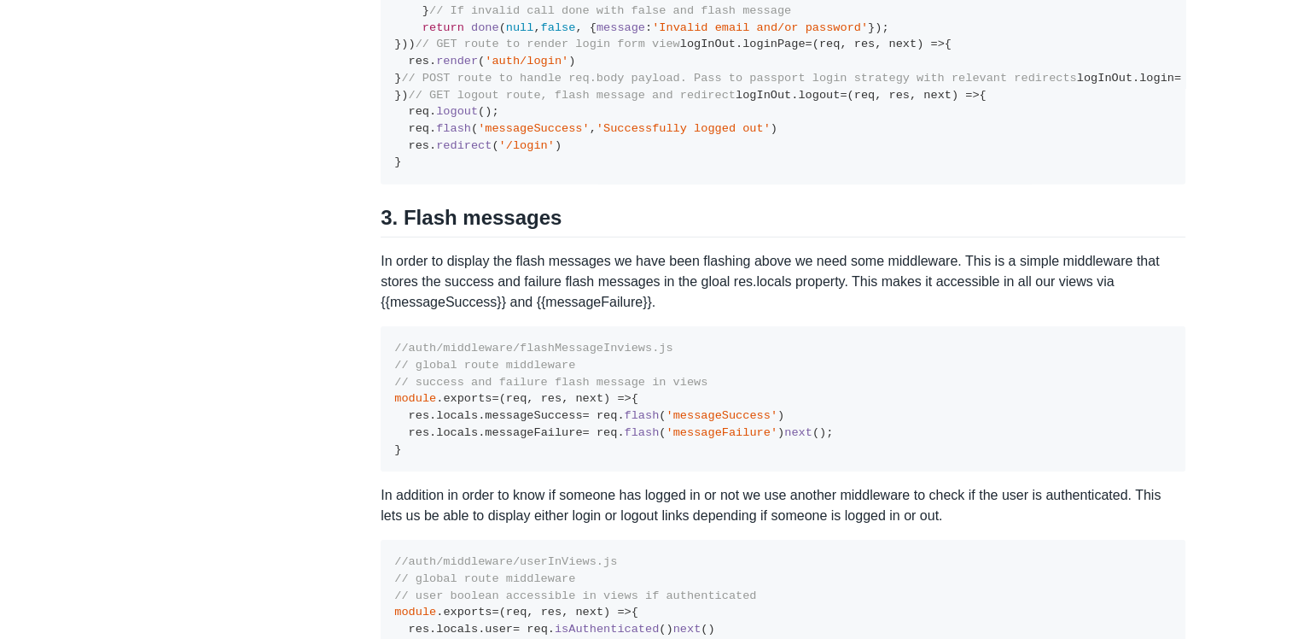
scroll to position [4022, 0]
